Goal: Task Accomplishment & Management: Complete application form

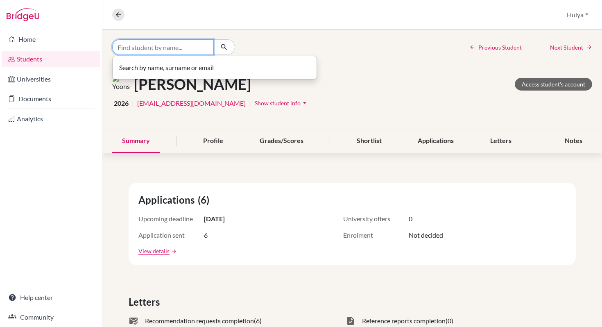
click at [158, 43] on input "Find student by name..." at bounding box center [163, 47] width 102 height 16
type input "[PERSON_NAME]"
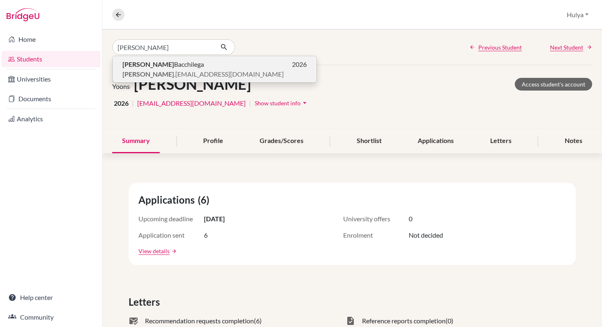
click at [247, 70] on p "[PERSON_NAME] .[EMAIL_ADDRESS][DOMAIN_NAME]" at bounding box center [215, 74] width 184 height 10
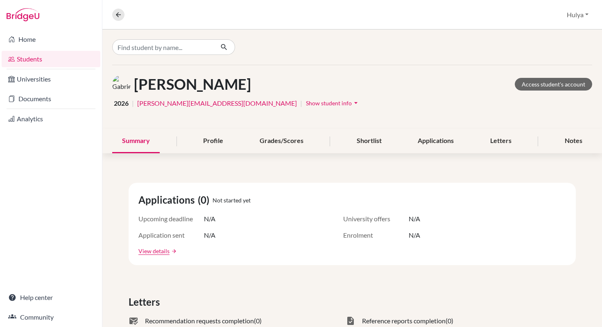
click at [554, 134] on div "Summary Profile Grades/Scores Shortlist Applications Letters Notes" at bounding box center [352, 141] width 480 height 24
click at [568, 141] on div "Notes" at bounding box center [573, 141] width 37 height 24
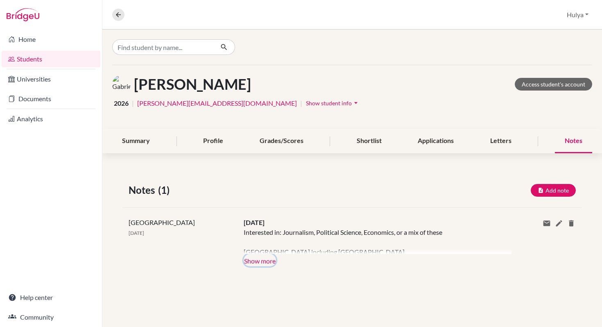
click at [269, 261] on button "Show more" at bounding box center [260, 260] width 32 height 12
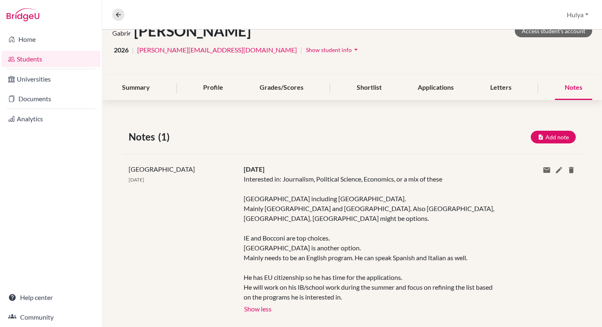
scroll to position [60, 0]
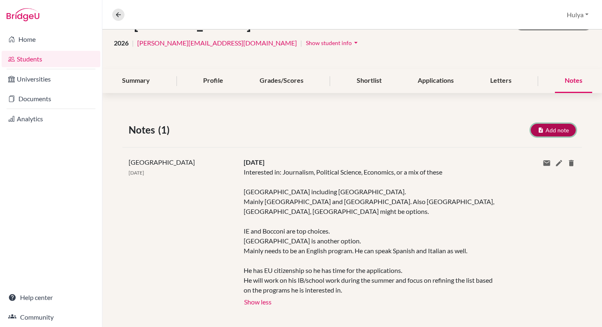
click at [548, 130] on button "Add note" at bounding box center [553, 130] width 45 height 13
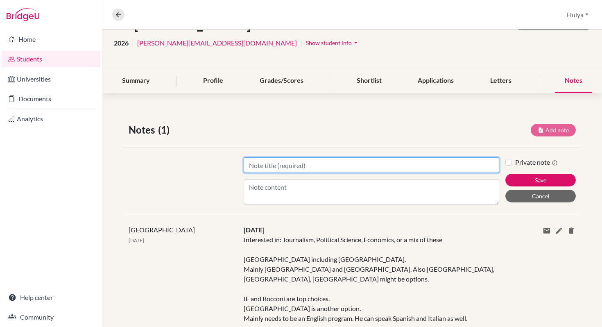
click at [391, 163] on input "Title" at bounding box center [372, 165] width 256 height 16
type input "[DATE]"
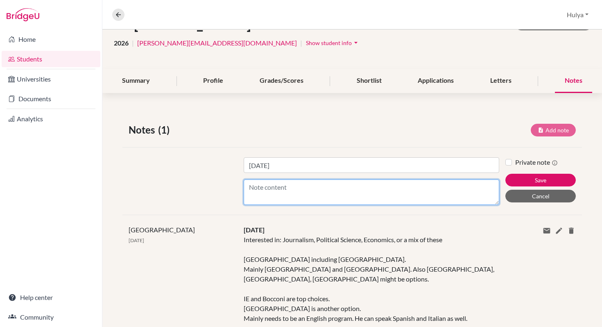
click at [379, 192] on textarea "Content" at bounding box center [372, 191] width 256 height 25
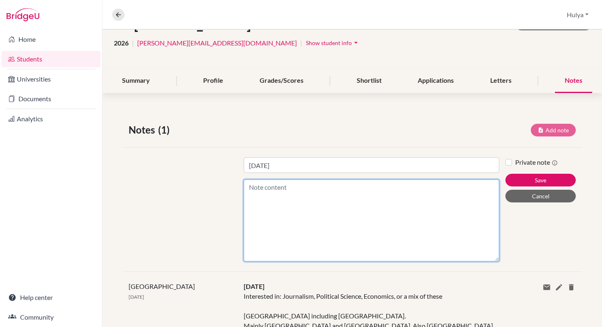
drag, startPoint x: 497, startPoint y: 202, endPoint x: 498, endPoint y: 327, distance: 124.6
click at [498, 327] on div "Notes (1) Add note Title [DATE] Content Private note Save Cancel [GEOGRAPHIC_DA…" at bounding box center [352, 282] width 500 height 358
paste textarea "Strong interest in political science (shifted from economics due to math grades…"
type textarea "Strong interest in political science (shifted from economics due to math grades…"
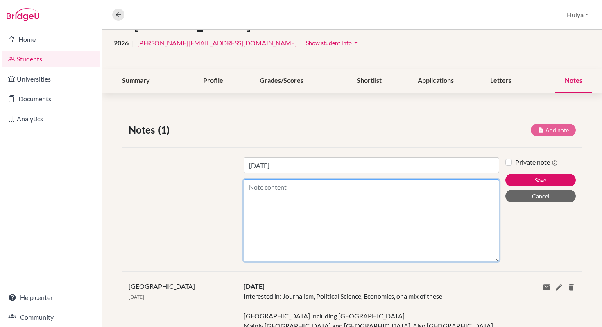
paste textarea "Strong interest in political science (shifted from economics due to math grades…"
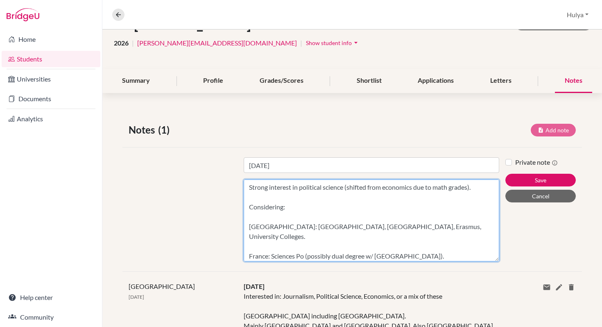
click at [298, 195] on textarea "Strong interest in political science (shifted from economics due to math grades…" at bounding box center [372, 220] width 256 height 82
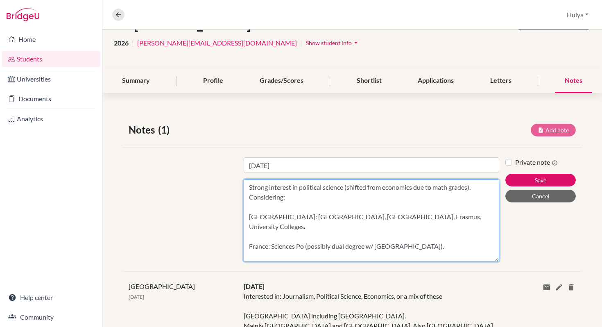
click at [250, 188] on textarea "Strong interest in political science (shifted from economics due to math grades…" at bounding box center [372, 220] width 256 height 82
click at [252, 207] on textarea "-Strong interest in political science (shifted from economics due to math grade…" at bounding box center [372, 220] width 256 height 82
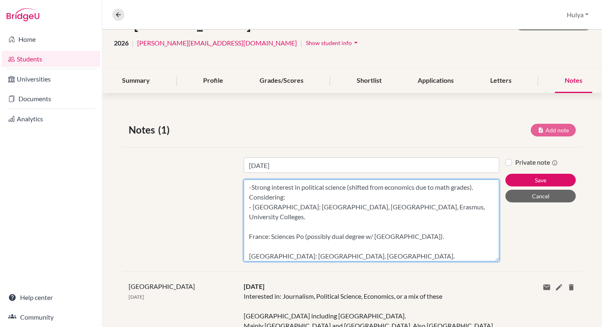
click at [468, 207] on textarea "-Strong interest in political science (shifted from economics due to math grade…" at bounding box center [372, 220] width 256 height 82
drag, startPoint x: 474, startPoint y: 208, endPoint x: 413, endPoint y: 206, distance: 60.7
click at [413, 206] on textarea "-Strong interest in political science (shifted from economics due to math grade…" at bounding box center [372, 220] width 256 height 82
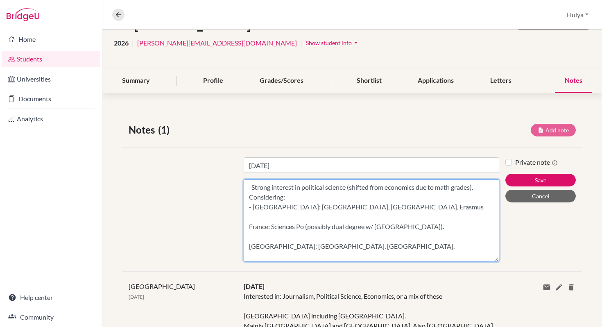
click at [286, 223] on textarea "-Strong interest in political science (shifted from economics due to math grade…" at bounding box center [372, 220] width 256 height 82
click at [249, 227] on textarea "-Strong interest in political science (shifted from economics due to math grade…" at bounding box center [372, 220] width 256 height 82
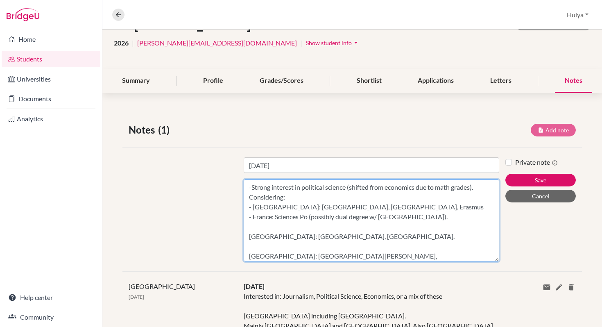
drag, startPoint x: 423, startPoint y: 216, endPoint x: 310, endPoint y: 215, distance: 113.1
click at [310, 215] on textarea "-Strong interest in political science (shifted from economics due to math grade…" at bounding box center [372, 220] width 256 height 82
click at [309, 218] on textarea "-Strong interest in political science (shifted from economics due to math grade…" at bounding box center [372, 220] width 256 height 82
click at [270, 227] on textarea "-Strong interest in political science (shifted from economics due to math grade…" at bounding box center [372, 220] width 256 height 82
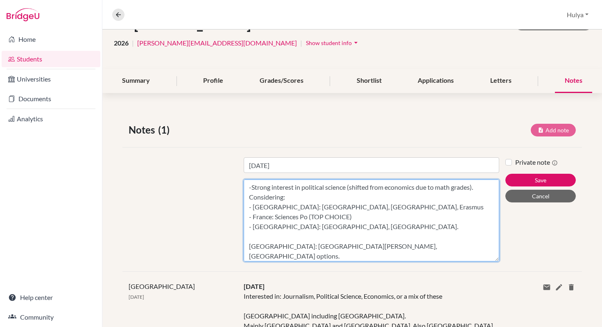
click at [262, 236] on textarea "-Strong interest in political science (shifted from economics due to math grade…" at bounding box center [372, 220] width 256 height 82
click at [249, 247] on textarea "-Strong interest in political science (shifted from economics due to math grade…" at bounding box center [372, 220] width 256 height 82
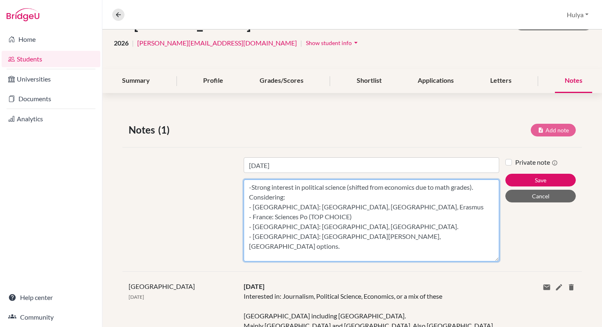
drag, startPoint x: 395, startPoint y: 238, endPoint x: 368, endPoint y: 237, distance: 26.7
click at [368, 237] on textarea "-Strong interest in political science (shifted from economics due to math grade…" at bounding box center [372, 220] width 256 height 82
paste textarea "Loremi Dolor sit ame Consect Adipiscing Elitsedd & Eiusmodtempo Incididu utl et…"
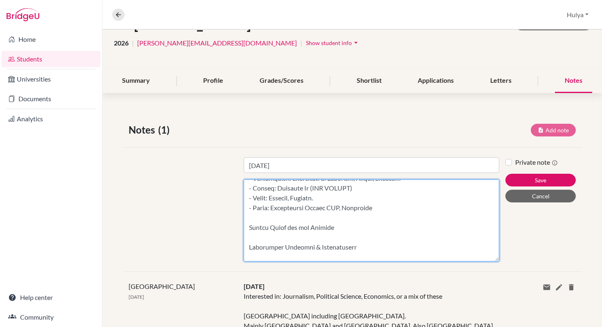
scroll to position [61, 0]
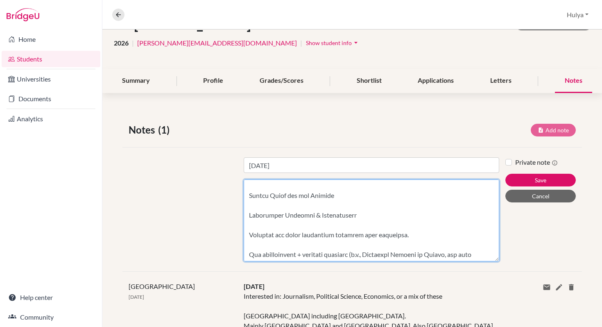
click at [250, 213] on textarea "Content" at bounding box center [372, 220] width 256 height 82
click at [416, 235] on textarea "Content" at bounding box center [372, 220] width 256 height 82
drag, startPoint x: 406, startPoint y: 235, endPoint x: 372, endPoint y: 203, distance: 46.7
click at [372, 203] on textarea "Content" at bounding box center [372, 220] width 256 height 82
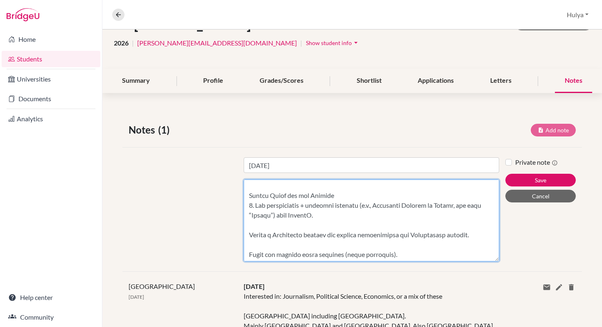
drag, startPoint x: 386, startPoint y: 215, endPoint x: 360, endPoint y: 204, distance: 27.9
click at [360, 203] on textarea "Content" at bounding box center [372, 220] width 256 height 82
click at [360, 204] on textarea "Content" at bounding box center [372, 220] width 256 height 82
drag, startPoint x: 275, startPoint y: 218, endPoint x: 360, endPoint y: 202, distance: 86.2
click at [360, 202] on textarea "Content" at bounding box center [372, 220] width 256 height 82
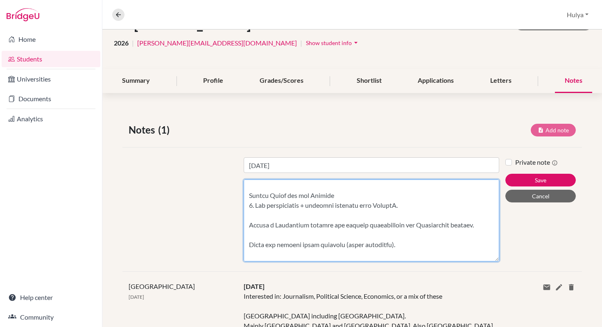
click at [310, 214] on textarea "Content" at bounding box center [372, 220] width 256 height 82
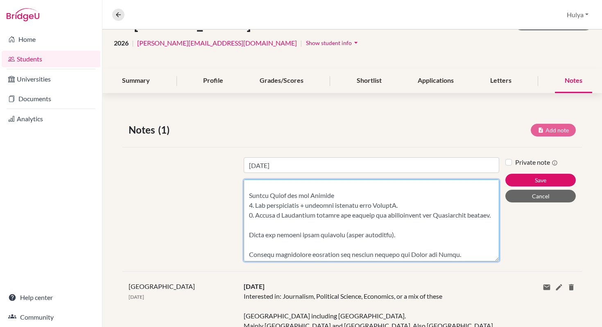
click at [327, 225] on textarea "Content" at bounding box center [372, 220] width 256 height 82
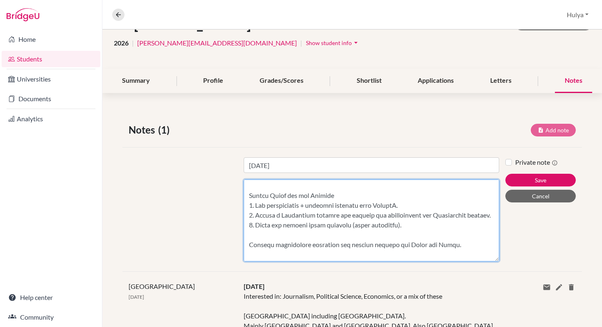
click at [337, 238] on textarea "Content" at bounding box center [372, 220] width 256 height 82
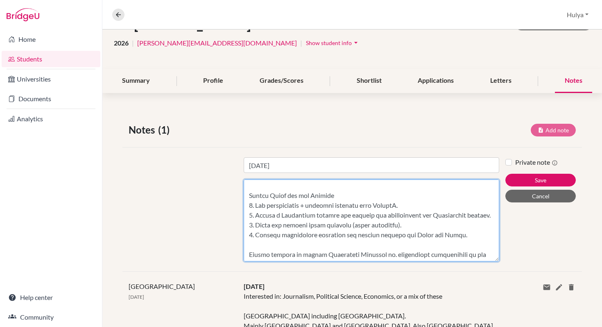
click at [346, 243] on textarea "Content" at bounding box center [372, 220] width 256 height 82
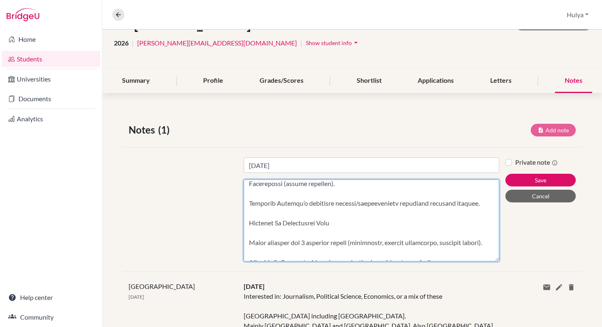
scroll to position [117, 0]
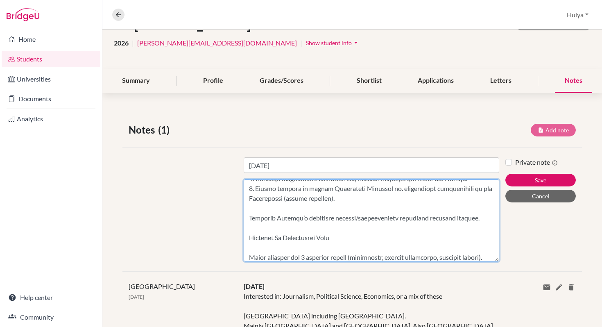
click at [281, 207] on textarea "Content" at bounding box center [372, 220] width 256 height 82
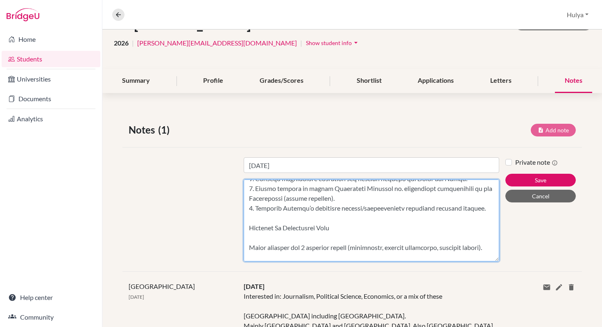
click at [291, 221] on textarea "Content" at bounding box center [372, 220] width 256 height 82
click at [249, 227] on textarea "Content" at bounding box center [372, 220] width 256 height 82
click at [284, 240] on textarea "Content" at bounding box center [372, 220] width 256 height 82
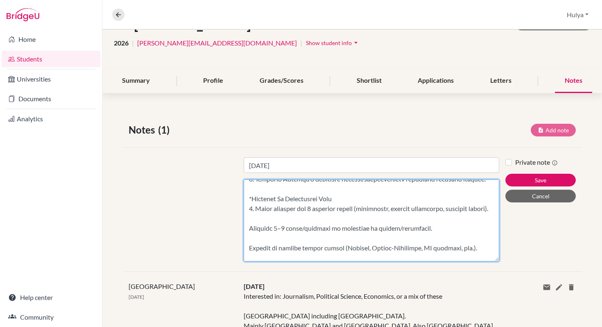
scroll to position [147, 0]
click at [269, 229] on textarea "Content" at bounding box center [372, 220] width 256 height 82
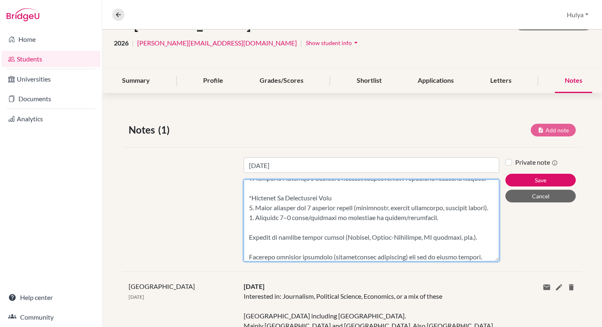
click at [272, 241] on textarea "Content" at bounding box center [372, 220] width 256 height 82
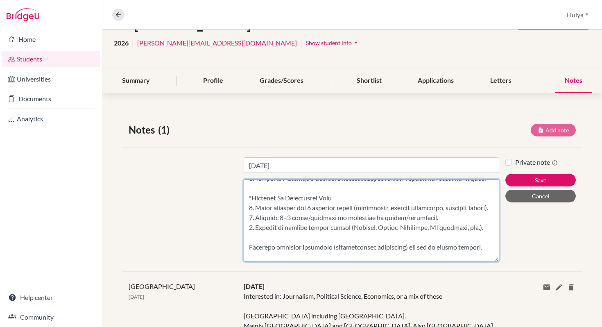
click at [272, 247] on textarea "Content" at bounding box center [372, 220] width 256 height 82
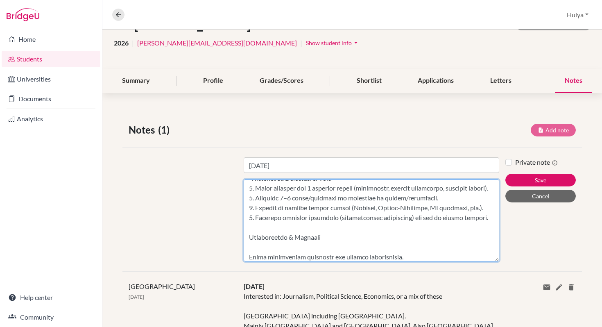
scroll to position [171, 0]
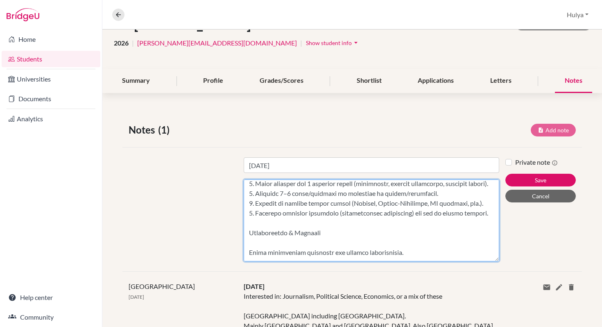
click at [252, 250] on textarea "Content" at bounding box center [372, 220] width 256 height 82
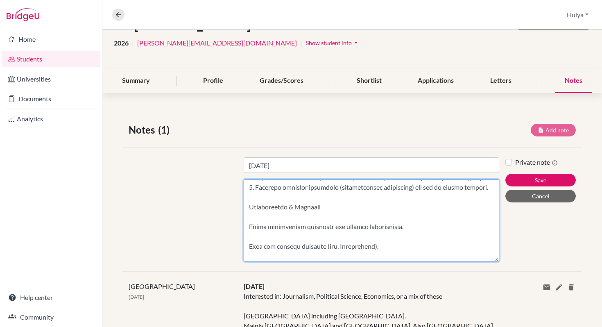
scroll to position [198, 0]
drag, startPoint x: 408, startPoint y: 238, endPoint x: 361, endPoint y: 226, distance: 48.2
click at [361, 226] on textarea "Content" at bounding box center [372, 220] width 256 height 82
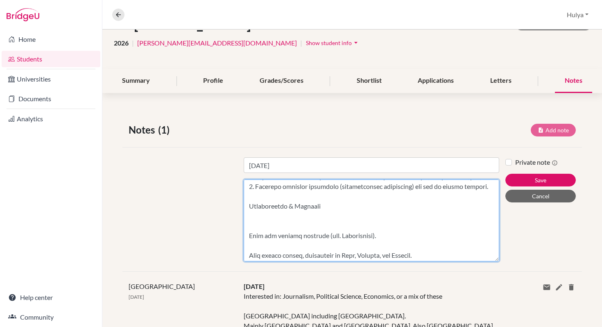
drag, startPoint x: 388, startPoint y: 248, endPoint x: 388, endPoint y: 238, distance: 9.4
click at [388, 238] on textarea "Content" at bounding box center [372, 220] width 256 height 82
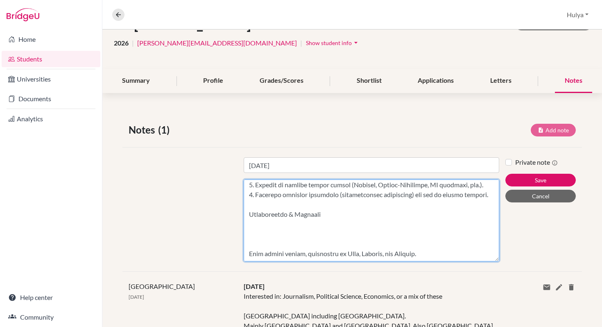
scroll to position [199, 0]
drag, startPoint x: 426, startPoint y: 256, endPoint x: 425, endPoint y: 236, distance: 20.1
click at [425, 236] on textarea "Content" at bounding box center [372, 220] width 256 height 82
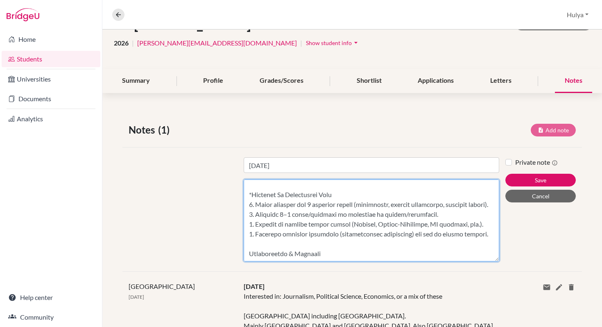
scroll to position [160, 0]
drag, startPoint x: 327, startPoint y: 252, endPoint x: 228, endPoint y: 252, distance: 99.2
click at [228, 252] on div "Title [DATE] Content Private note Save Cancel" at bounding box center [353, 209] width 460 height 124
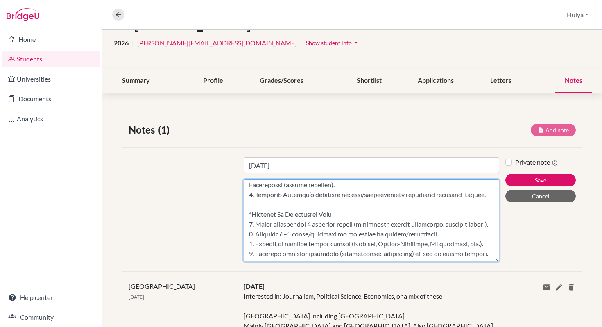
paste textarea "Action Steps for the Counselor Provide Resources Email student links for: Study…"
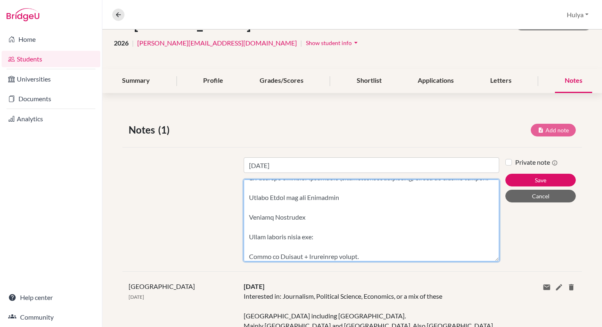
scroll to position [205, 0]
click at [308, 222] on textarea "Content" at bounding box center [372, 220] width 256 height 82
drag, startPoint x: 311, startPoint y: 234, endPoint x: 230, endPoint y: 234, distance: 81.1
click at [230, 234] on div "Title [DATE] Content Private note Save Cancel" at bounding box center [353, 209] width 460 height 124
drag, startPoint x: 305, startPoint y: 231, endPoint x: 263, endPoint y: 220, distance: 43.3
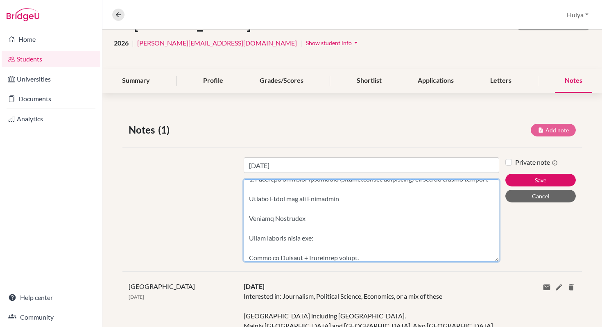
click at [263, 220] on textarea "Content" at bounding box center [372, 220] width 256 height 82
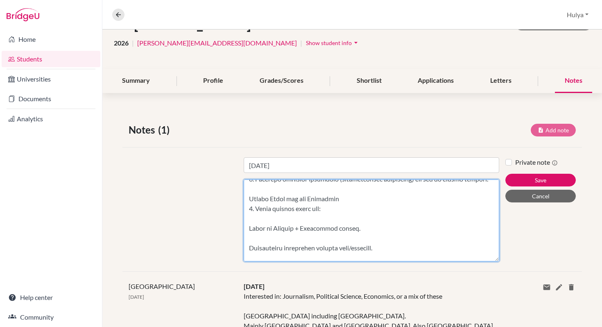
click at [261, 232] on textarea "Content" at bounding box center [372, 220] width 256 height 82
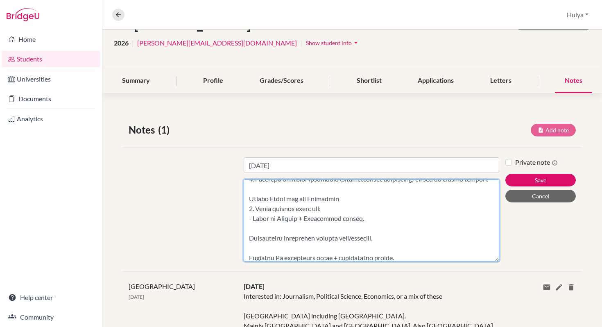
click at [278, 239] on textarea "Content" at bounding box center [372, 220] width 256 height 82
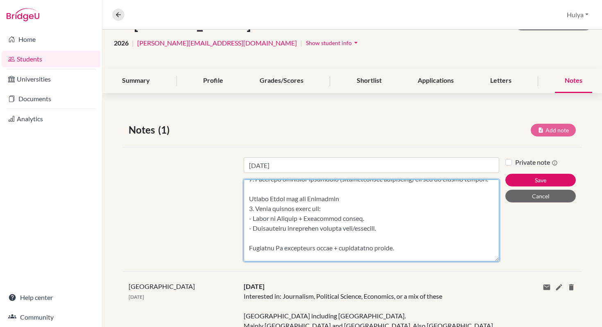
click at [299, 246] on textarea "Content" at bounding box center [372, 220] width 256 height 82
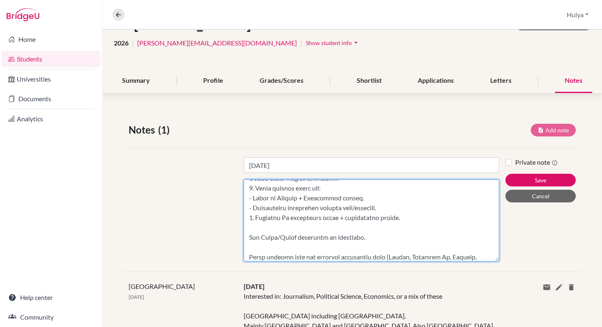
scroll to position [252, 0]
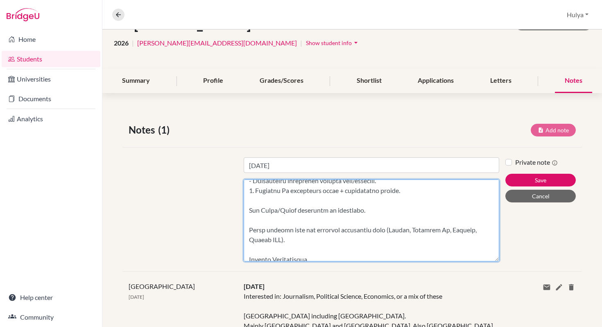
click at [279, 210] on textarea "Content" at bounding box center [372, 220] width 256 height 82
drag, startPoint x: 363, startPoint y: 220, endPoint x: 316, endPoint y: 210, distance: 48.5
click at [316, 210] on textarea "Content" at bounding box center [372, 220] width 256 height 82
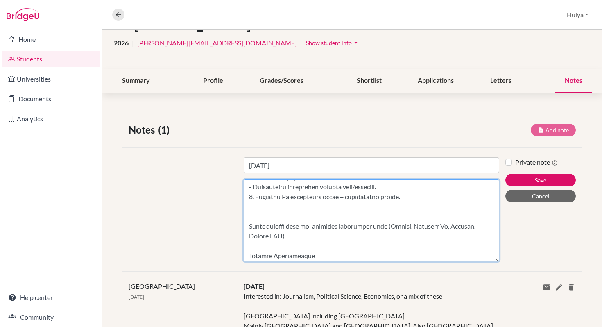
scroll to position [246, 0]
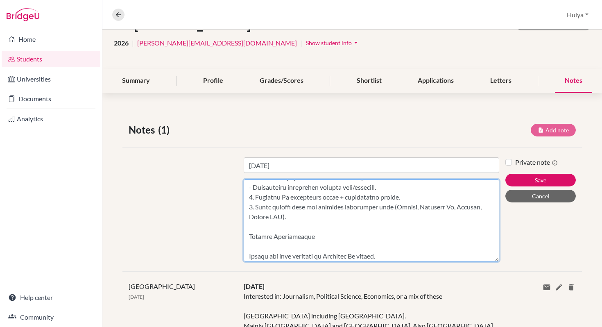
click at [345, 237] on textarea "Content" at bounding box center [372, 220] width 256 height 82
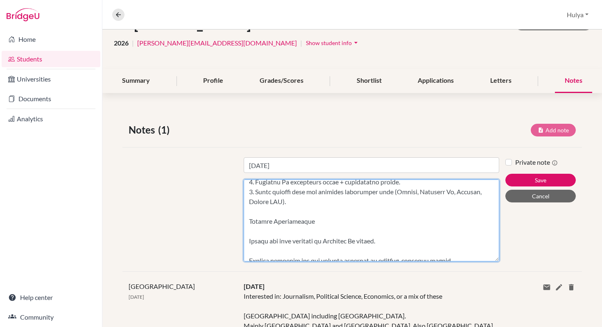
scroll to position [263, 0]
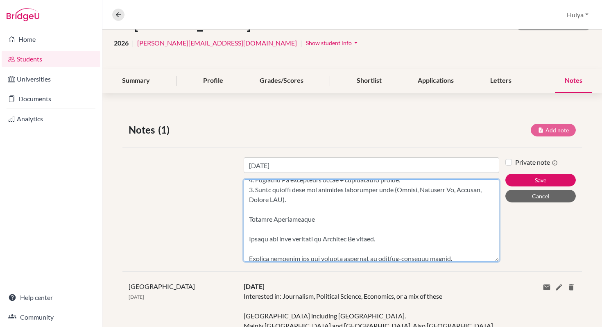
drag, startPoint x: 338, startPoint y: 238, endPoint x: 332, endPoint y: 222, distance: 17.1
click at [332, 222] on textarea "Content" at bounding box center [372, 220] width 256 height 82
drag, startPoint x: 399, startPoint y: 234, endPoint x: 251, endPoint y: 227, distance: 148.1
click at [251, 227] on textarea "Content" at bounding box center [372, 220] width 256 height 82
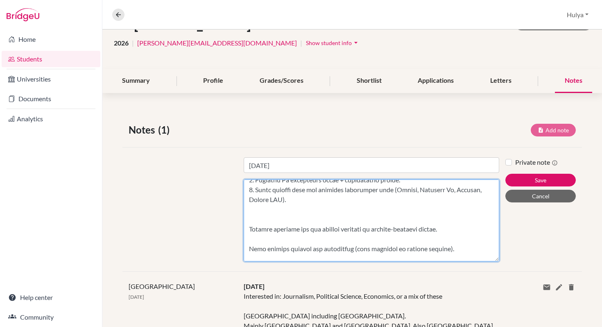
drag, startPoint x: 457, startPoint y: 241, endPoint x: 431, endPoint y: 231, distance: 28.0
click at [431, 231] on textarea "Content" at bounding box center [372, 220] width 256 height 82
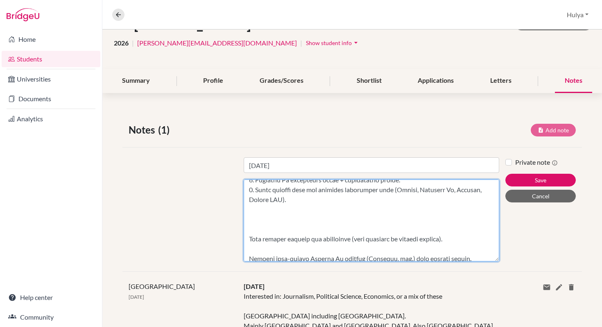
drag, startPoint x: 458, startPoint y: 249, endPoint x: 454, endPoint y: 241, distance: 9.4
click at [454, 241] on textarea "Content" at bounding box center [372, 220] width 256 height 82
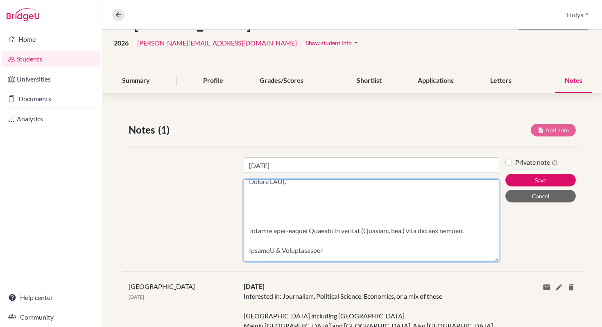
scroll to position [284, 0]
drag, startPoint x: 471, startPoint y: 236, endPoint x: 445, endPoint y: 224, distance: 28.4
click at [445, 224] on textarea "Content" at bounding box center [372, 220] width 256 height 82
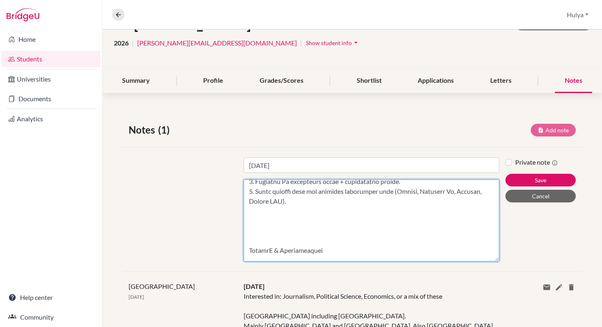
scroll to position [259, 0]
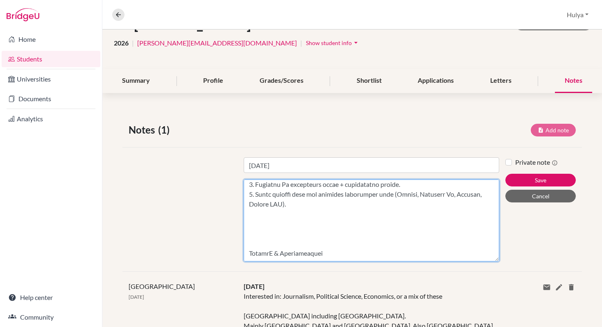
click at [333, 221] on textarea "Content" at bounding box center [372, 220] width 256 height 82
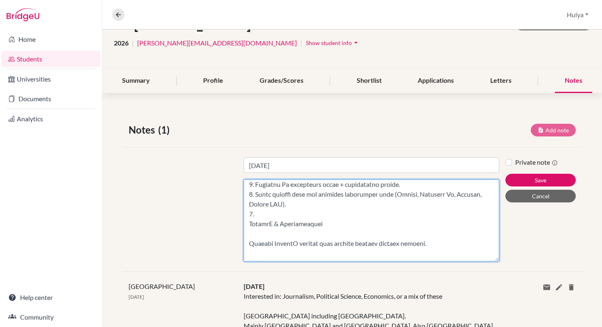
drag, startPoint x: 361, startPoint y: 232, endPoint x: 241, endPoint y: 232, distance: 119.2
click at [241, 232] on div "Title [DATE] Content" at bounding box center [372, 209] width 268 height 104
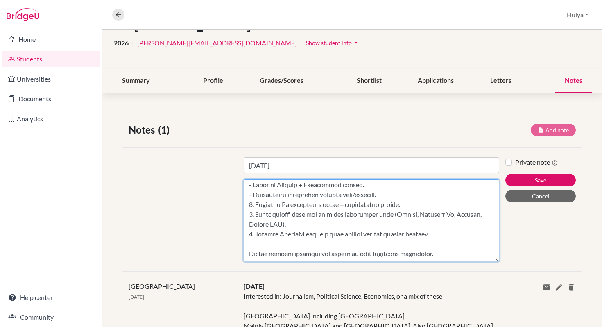
scroll to position [248, 0]
click at [352, 238] on textarea "Content" at bounding box center [372, 220] width 256 height 82
click at [340, 244] on textarea "Content" at bounding box center [372, 220] width 256 height 82
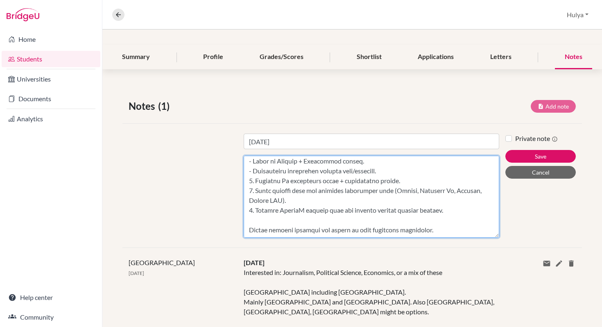
scroll to position [85, 0]
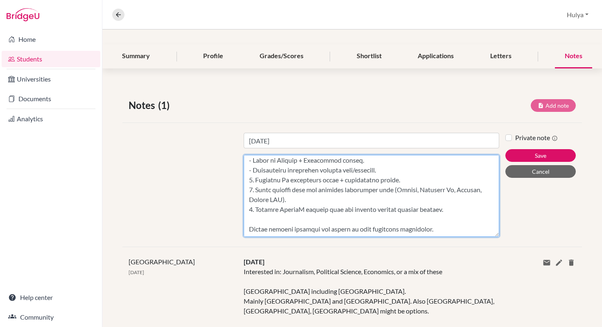
drag, startPoint x: 451, startPoint y: 227, endPoint x: 280, endPoint y: 222, distance: 170.5
click at [280, 222] on textarea "Content" at bounding box center [372, 196] width 256 height 82
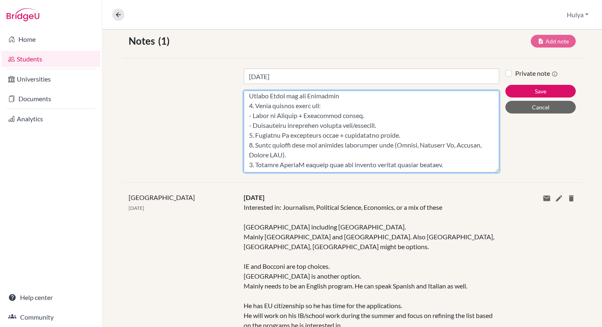
scroll to position [184, 0]
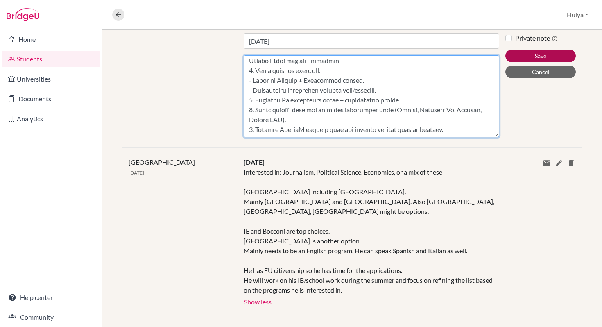
type textarea "-Loremi dolorsit am consectet adipisc (elitsed doei temporinc utl et dolo magna…"
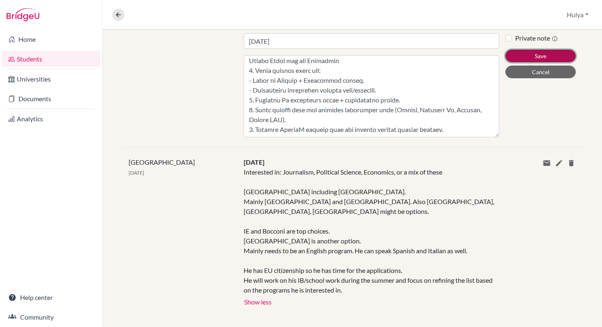
click at [534, 61] on button "Save" at bounding box center [541, 56] width 70 height 13
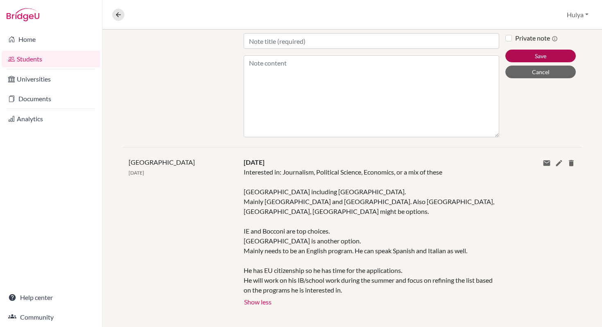
scroll to position [204, 0]
